Goal: Check status: Check status

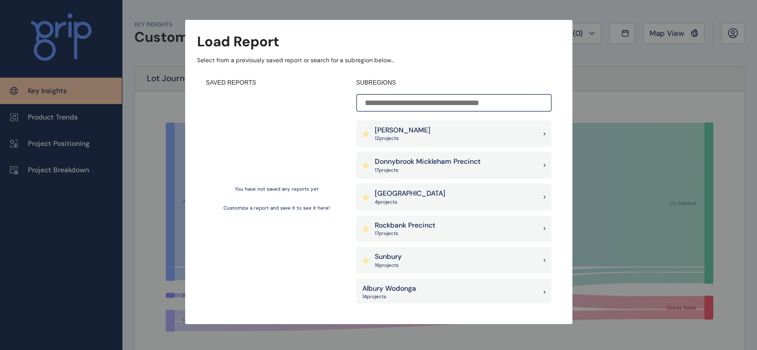
click at [415, 109] on input at bounding box center [453, 102] width 195 height 17
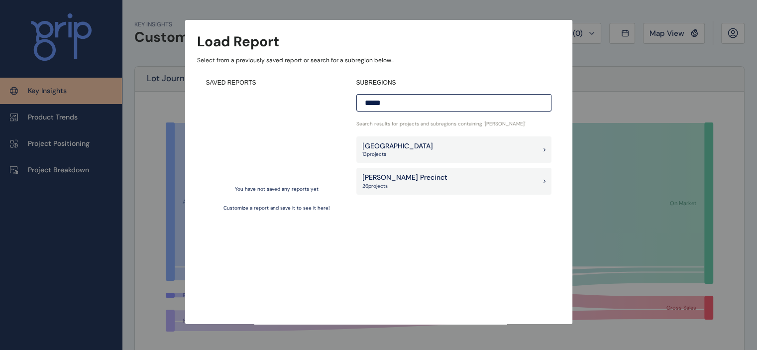
type input "*****"
click at [459, 166] on div "Berwick South Precinct 13 project s [PERSON_NAME] Precinct 26 project s" at bounding box center [453, 165] width 195 height 58
click at [357, 192] on div "[PERSON_NAME] Precinct 26 project s" at bounding box center [453, 181] width 195 height 27
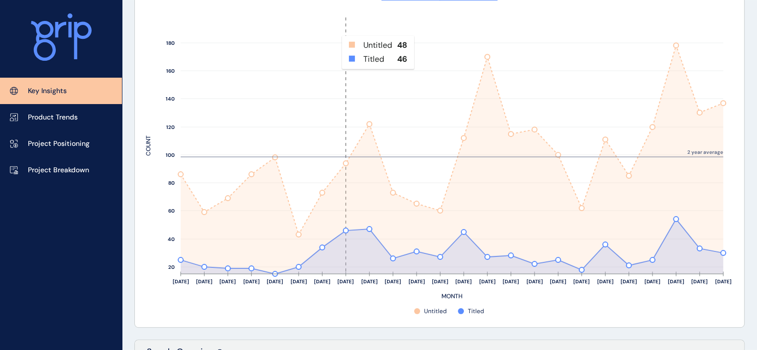
scroll to position [498, 0]
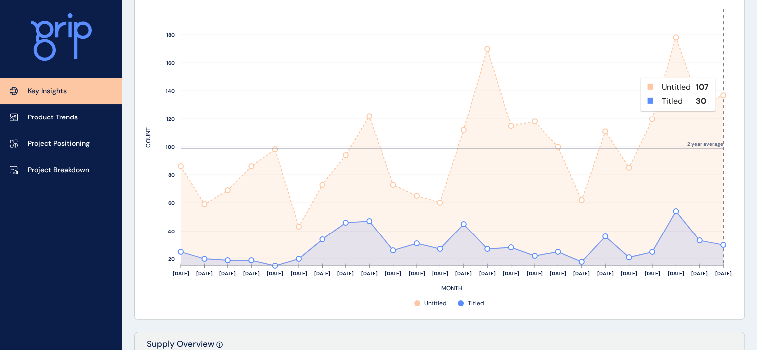
click at [723, 94] on rect at bounding box center [717, 137] width 12 height 256
click at [654, 119] on rect at bounding box center [652, 137] width 23 height 256
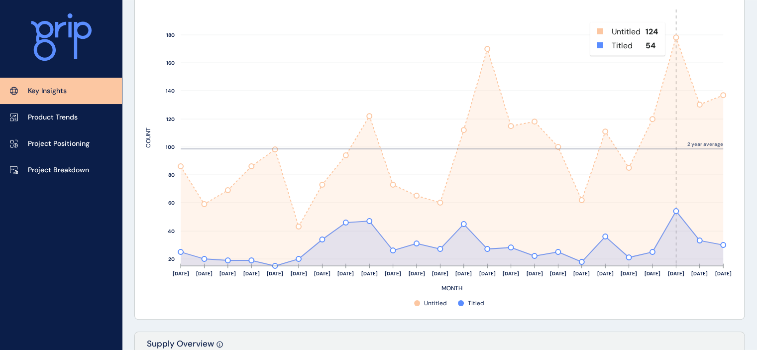
click at [673, 38] on rect at bounding box center [676, 137] width 23 height 256
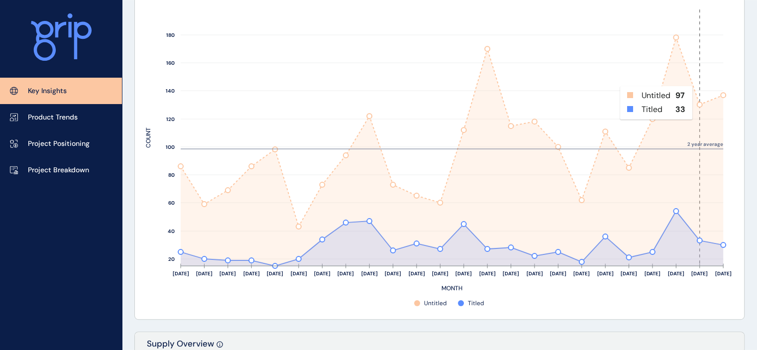
click at [699, 103] on rect at bounding box center [699, 137] width 23 height 256
click at [723, 95] on icon at bounding box center [452, 131] width 543 height 189
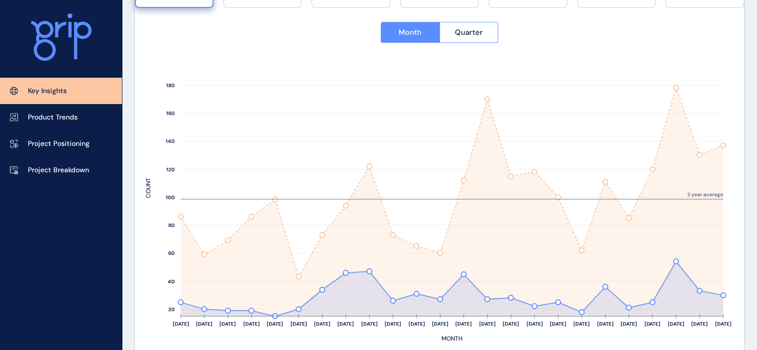
scroll to position [448, 0]
